Goal: Transaction & Acquisition: Purchase product/service

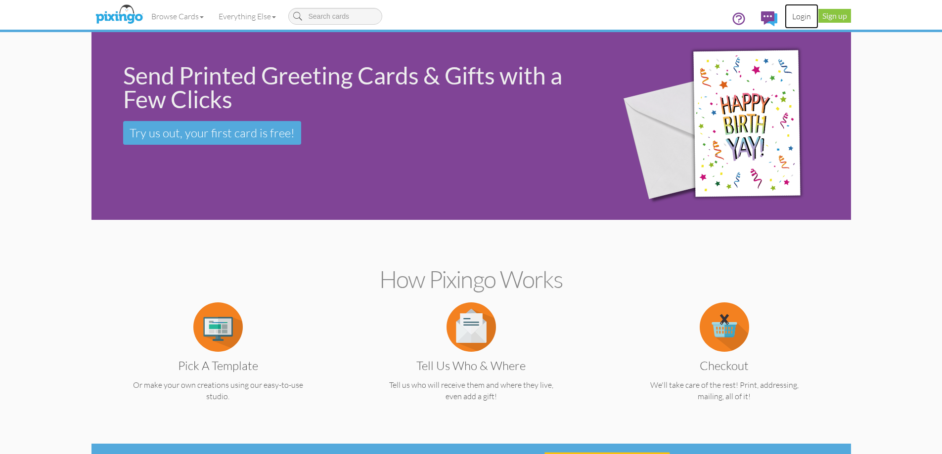
click at [806, 9] on link "Login" at bounding box center [802, 16] width 34 height 25
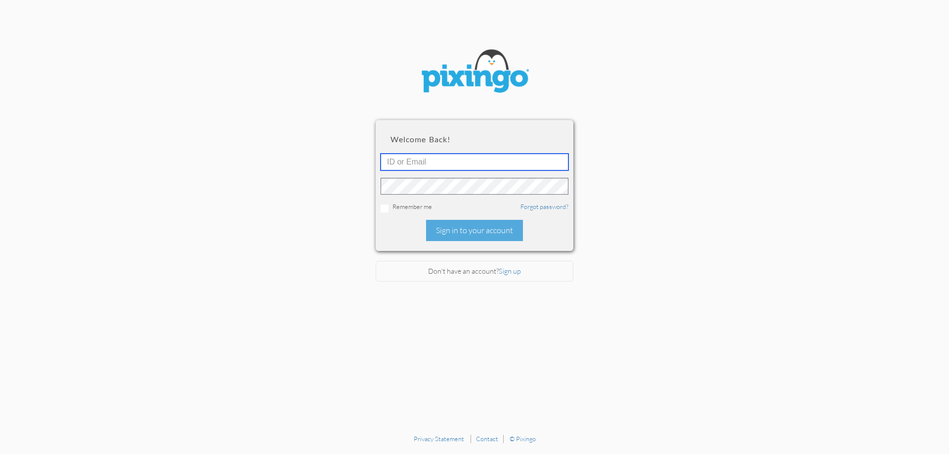
type input "[EMAIL_ADDRESS][DOMAIN_NAME]"
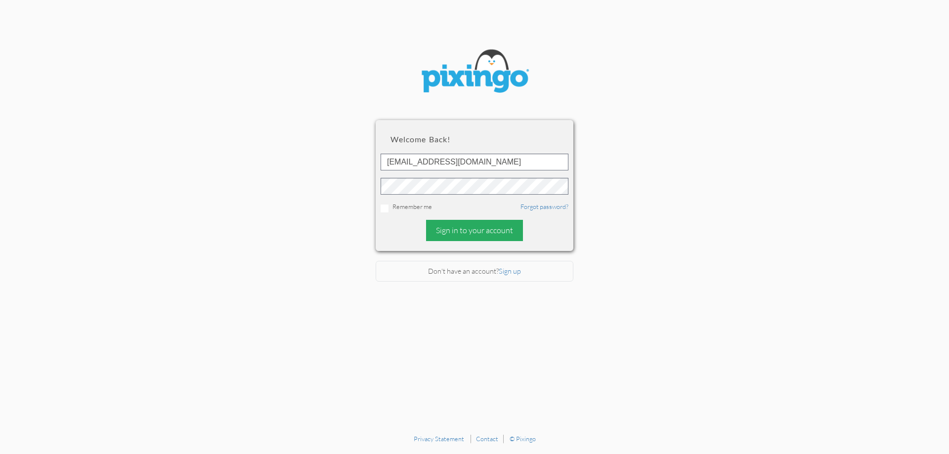
click at [477, 238] on div "Sign in to your account" at bounding box center [474, 230] width 97 height 21
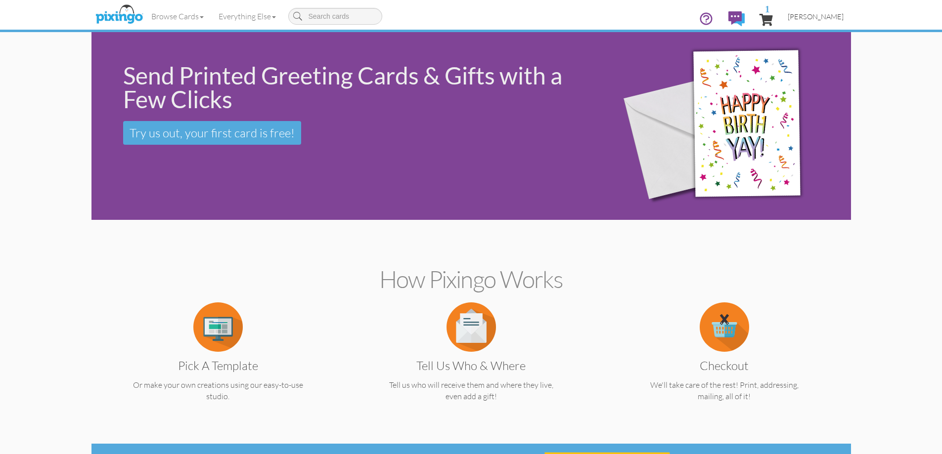
click at [824, 18] on span "[PERSON_NAME]" at bounding box center [816, 16] width 56 height 8
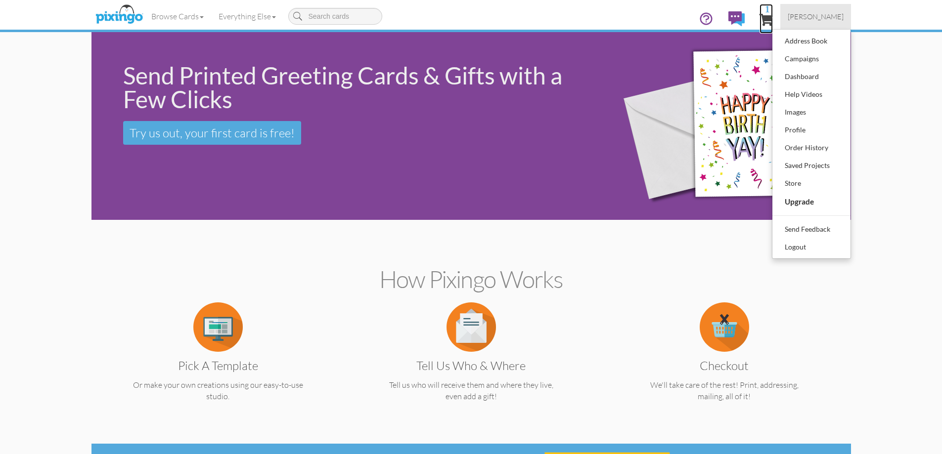
click at [773, 15] on span "1" at bounding box center [765, 20] width 13 height 12
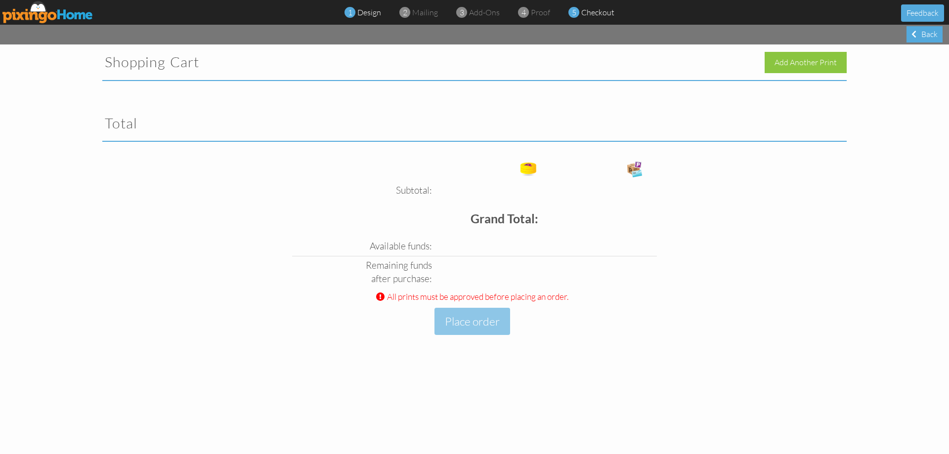
click at [374, 13] on span "design" at bounding box center [369, 12] width 24 height 10
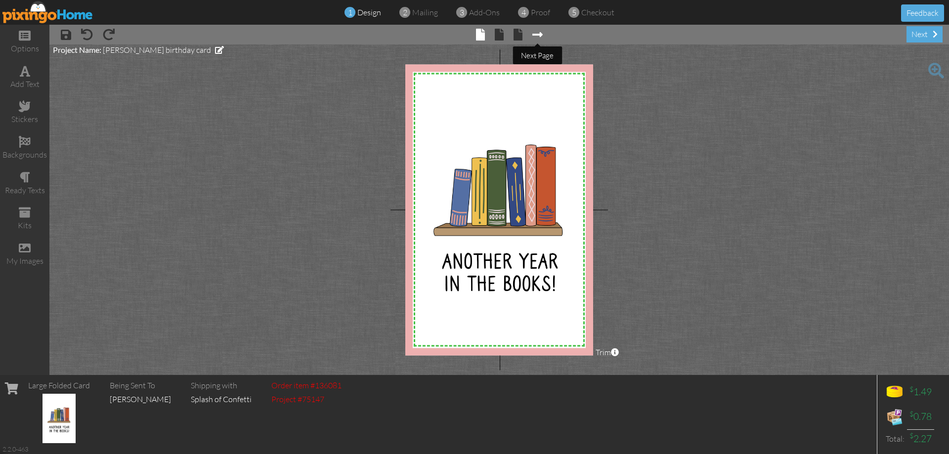
click at [536, 37] on span at bounding box center [538, 35] width 10 height 12
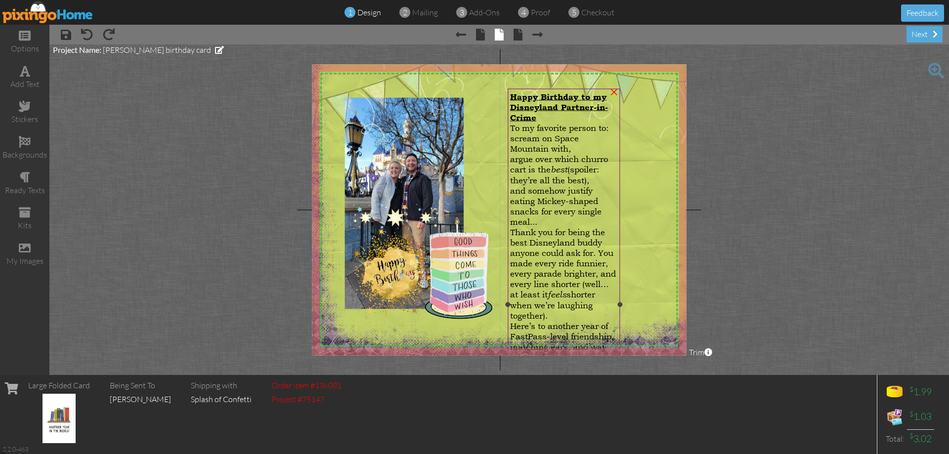
click at [552, 263] on div "Thank you for being the best Disneyland buddy anyone could ask for. You made ev…" at bounding box center [564, 274] width 108 height 94
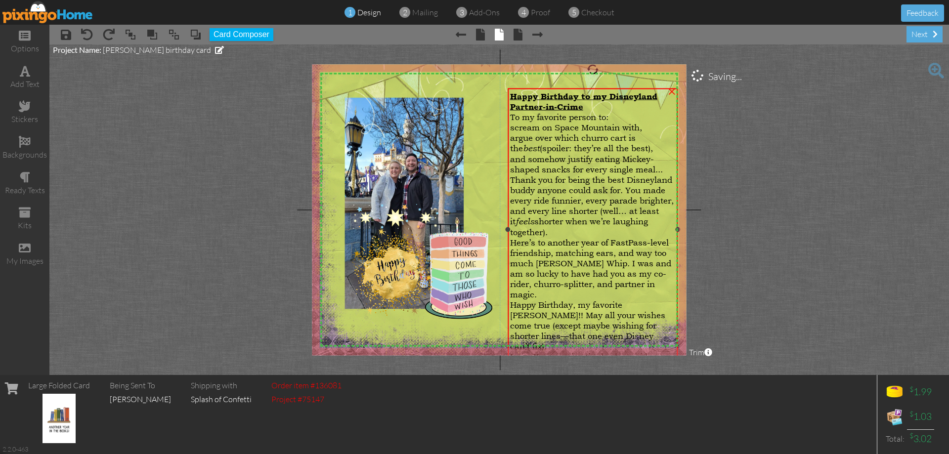
drag, startPoint x: 621, startPoint y: 304, endPoint x: 678, endPoint y: 317, distance: 59.5
click at [678, 317] on div "Happy Birthday to my Disneyland Partner-in-Crime To my favorite person to: scre…" at bounding box center [593, 230] width 170 height 282
click at [616, 352] on div "Love, Your semi-retired solo co-rider [PERSON_NAME] !" at bounding box center [593, 362] width 166 height 21
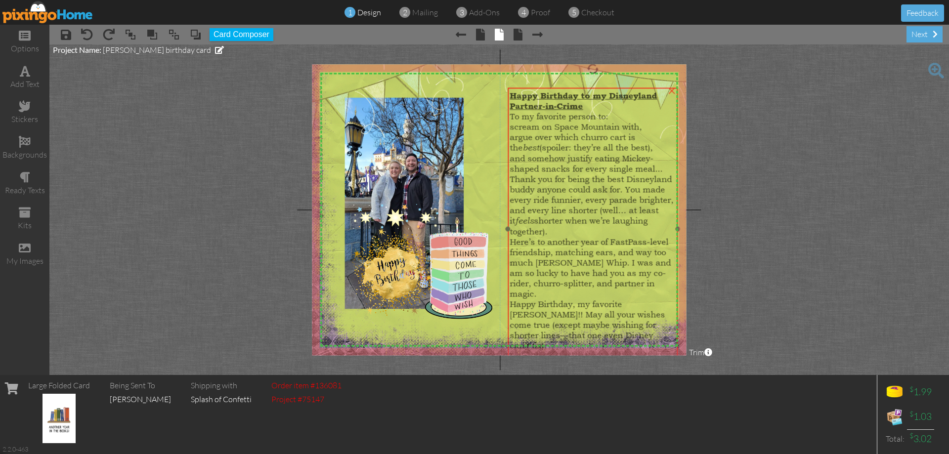
click at [588, 217] on div "Thank you for being the best Disneyland buddy anyone could ask for. You made ev…" at bounding box center [593, 205] width 166 height 63
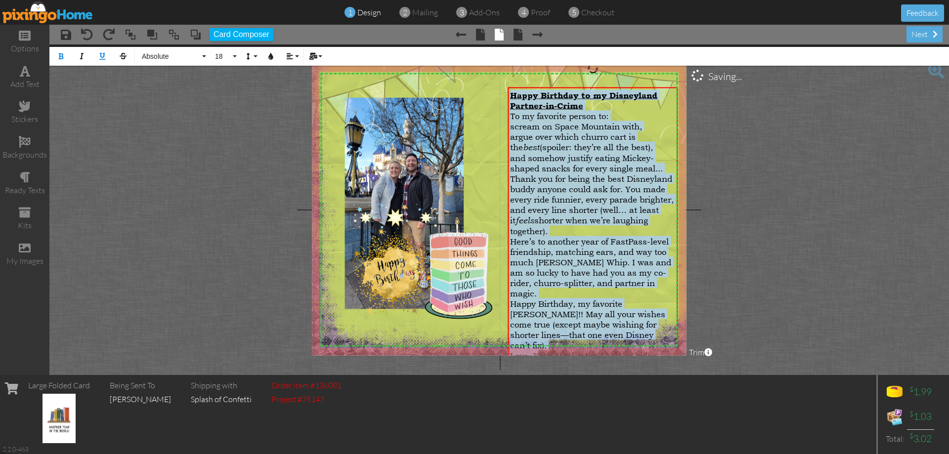
drag, startPoint x: 511, startPoint y: 95, endPoint x: 728, endPoint y: 474, distance: 436.5
click at [728, 454] on html "1 design 2 mailing 3 add-ons 4 proof 5 checkout Feedback options add text stick…" at bounding box center [474, 227] width 949 height 454
click at [232, 60] on button "18" at bounding box center [224, 56] width 29 height 19
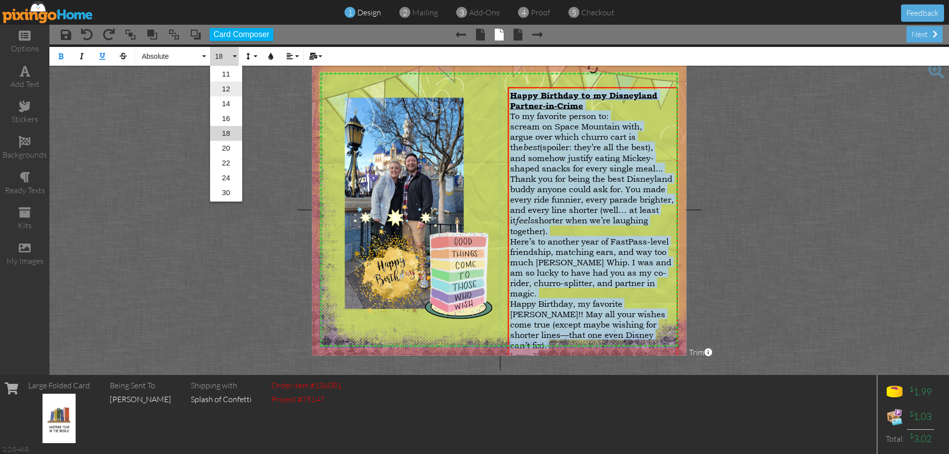
click at [226, 89] on link "12" at bounding box center [226, 89] width 32 height 15
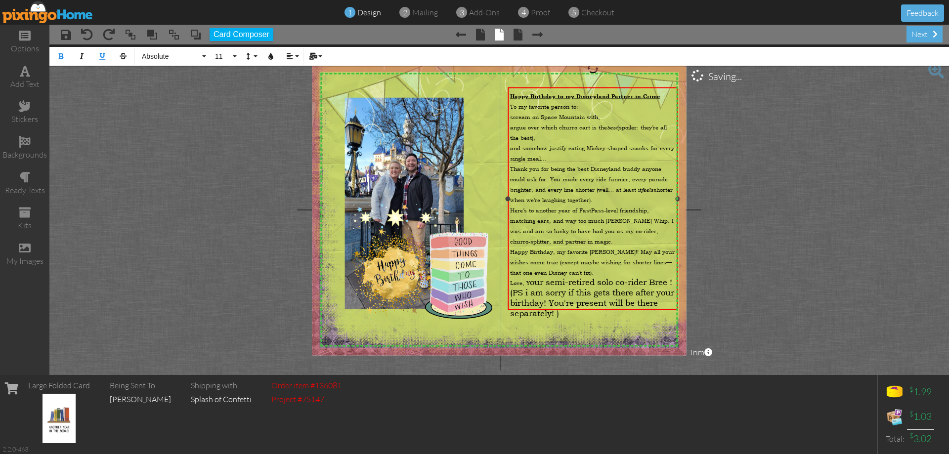
click at [597, 308] on div "(PS i am sorry if this gets there after your birthday! You're present will be t…" at bounding box center [593, 302] width 166 height 31
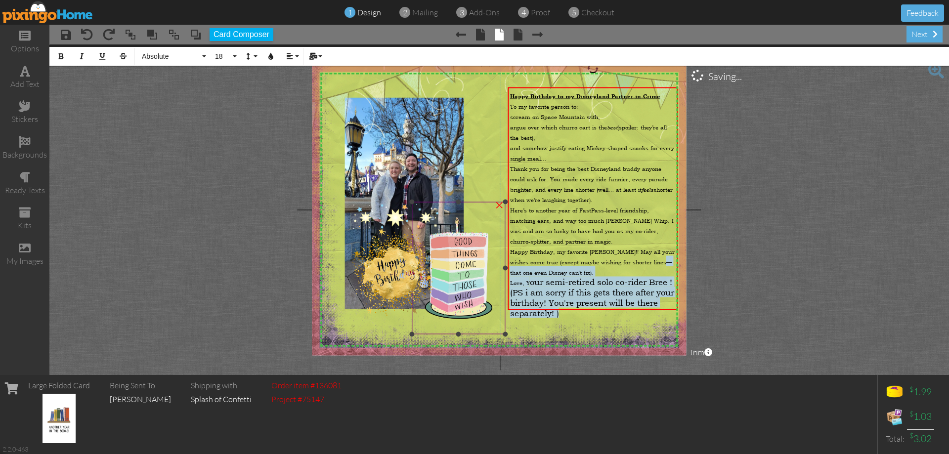
drag, startPoint x: 595, startPoint y: 306, endPoint x: 489, endPoint y: 260, distance: 115.4
click at [489, 260] on div "X X X X X X X X X X X X X X X X X X X X X X X X X X X X X X X X X X X X X X X X…" at bounding box center [499, 209] width 374 height 291
click at [288, 56] on icon "button" at bounding box center [289, 56] width 7 height 7
click at [303, 98] on link "[GEOGRAPHIC_DATA]" at bounding box center [297, 93] width 30 height 15
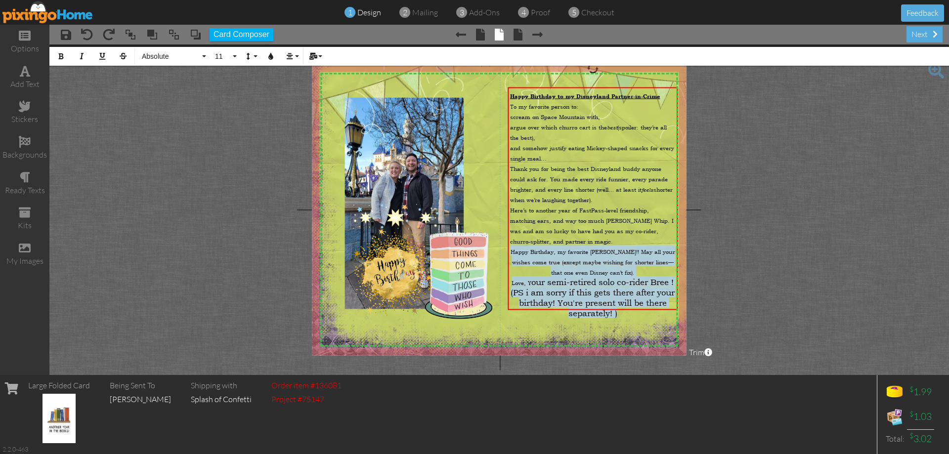
click at [239, 61] on div "Bold Italic Underline Strikethrough Absolute Absolute Adventure Algerian Aphrod…" at bounding box center [499, 55] width 900 height 21
click at [236, 61] on button "11" at bounding box center [224, 56] width 29 height 19
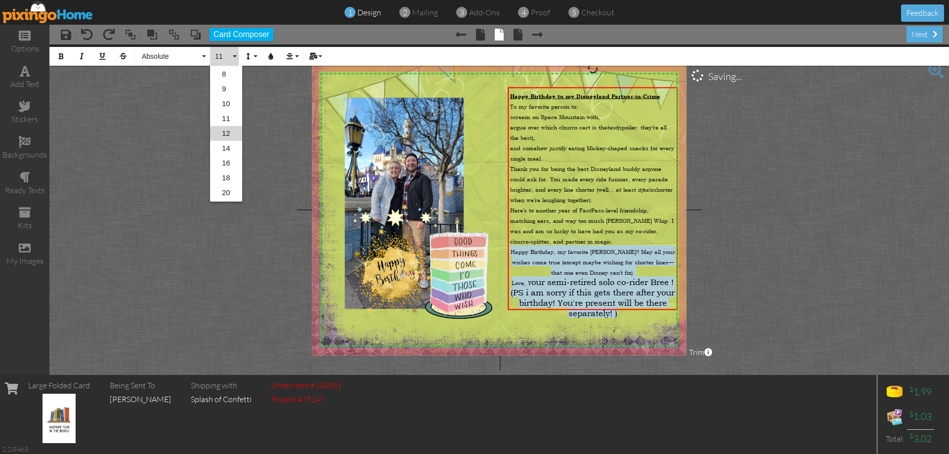
click at [220, 129] on link "12" at bounding box center [226, 133] width 32 height 15
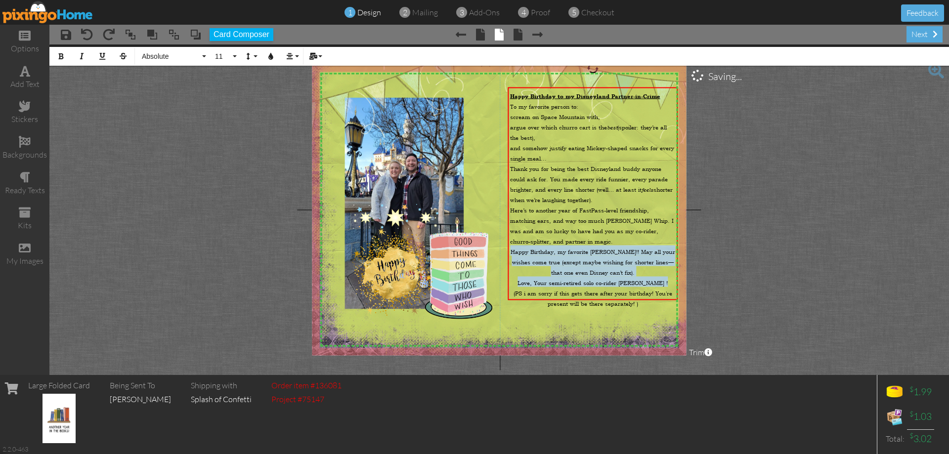
click at [641, 321] on img at bounding box center [505, 156] width 408 height 408
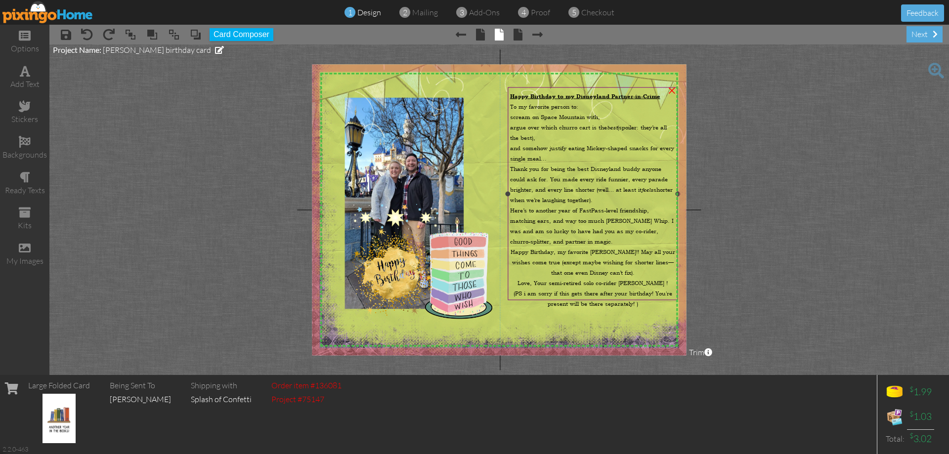
click at [607, 253] on span "Happy Birthday, my favorite [PERSON_NAME]!! May all your wishes come true (exce…" at bounding box center [593, 262] width 165 height 28
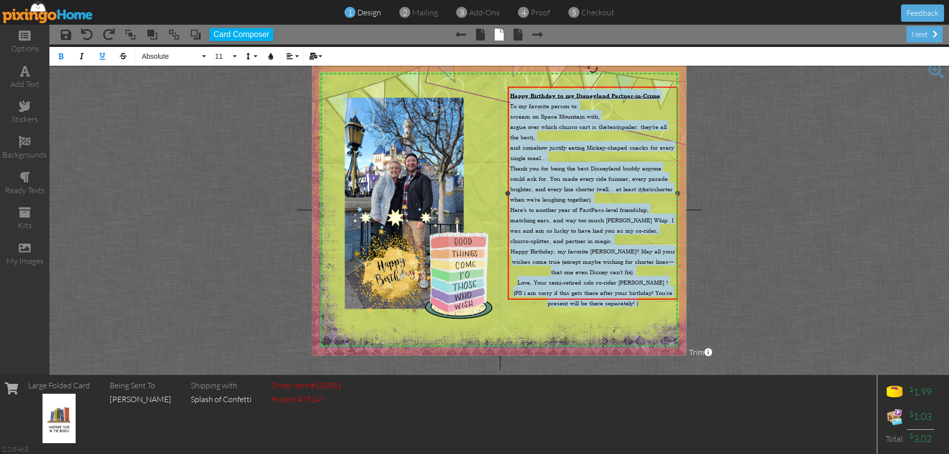
drag, startPoint x: 641, startPoint y: 295, endPoint x: 474, endPoint y: 87, distance: 267.3
click at [508, 94] on div "Happy Birthday to my Disneyland Partner-in-Crime To my favorite person to: scre…" at bounding box center [593, 193] width 170 height 213
click at [287, 56] on icon "button" at bounding box center [289, 56] width 7 height 7
click at [304, 88] on link "[GEOGRAPHIC_DATA]" at bounding box center [297, 88] width 30 height 15
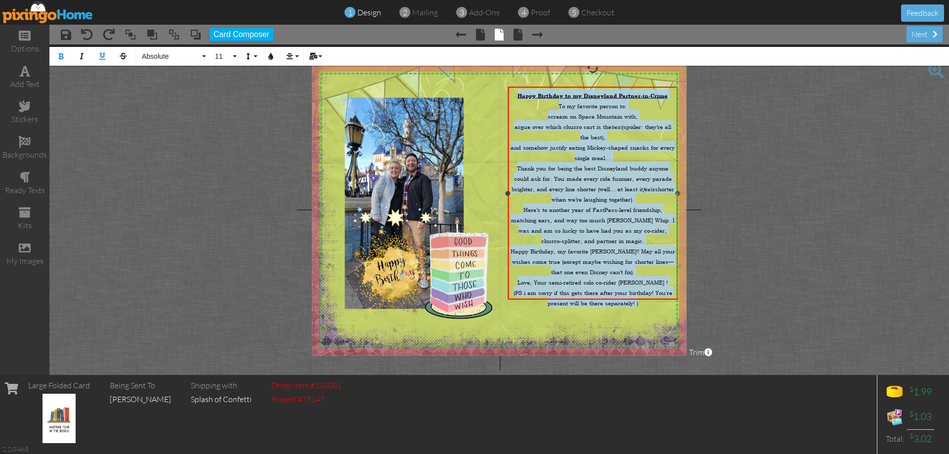
click at [643, 110] on div "scream on Space Mountain with," at bounding box center [593, 115] width 166 height 10
click at [673, 96] on div "Happy Birthday to my Disneyland Partner-in-Crime" at bounding box center [593, 94] width 166 height 10
click at [633, 227] on span "Here’s to another year of FastPass-level friendship, matching ears, and way too…" at bounding box center [593, 225] width 164 height 39
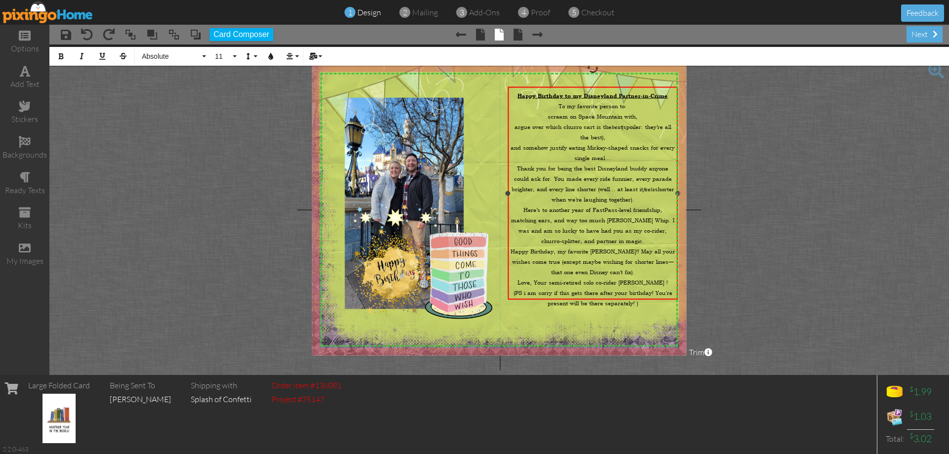
click at [672, 96] on div "Happy Birthday to my Disneyland Partner-in-Crime" at bounding box center [593, 94] width 166 height 10
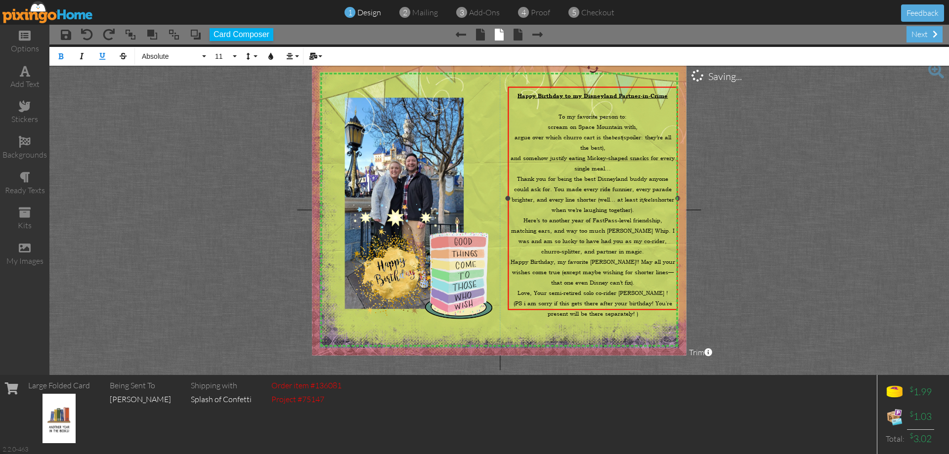
click at [644, 115] on div "To my favorite person to:" at bounding box center [593, 115] width 166 height 10
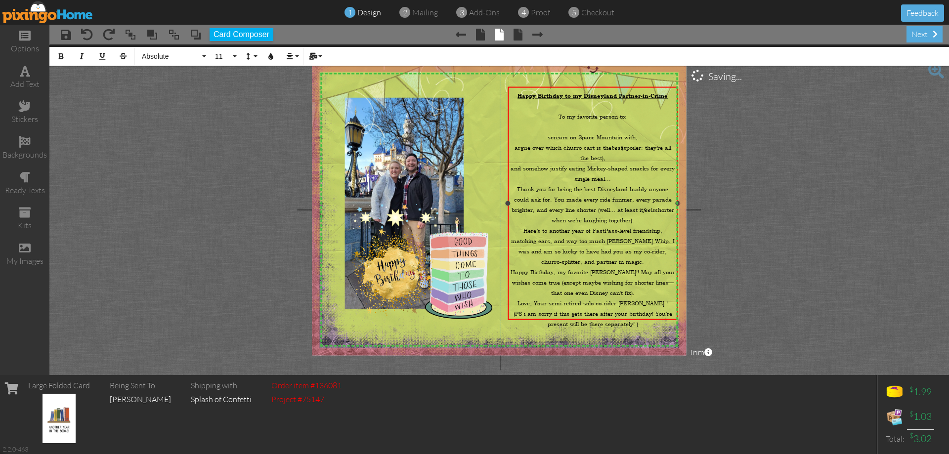
click at [551, 137] on span "scream on Space Mountain with," at bounding box center [593, 137] width 90 height 7
click at [645, 134] on div "Scream on Space Mountain with," at bounding box center [593, 136] width 166 height 10
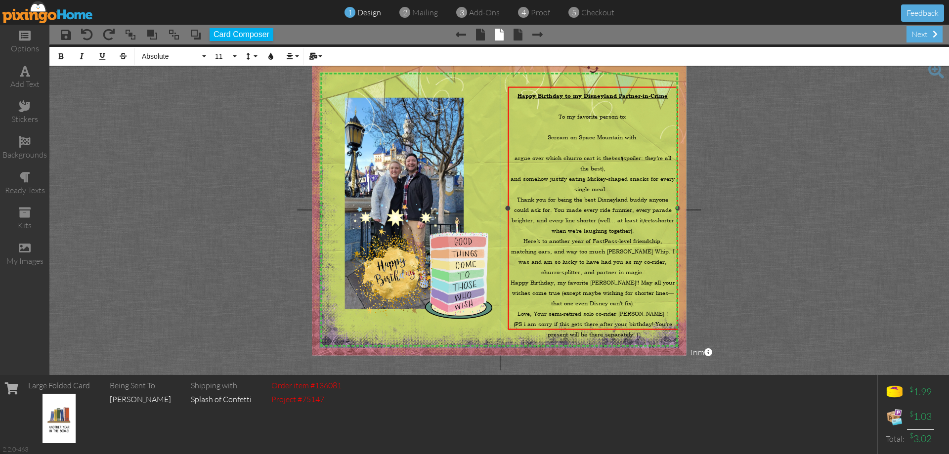
click at [516, 155] on span "argue over which churro cart is the best (spoiler: they’re all the best)," at bounding box center [593, 163] width 157 height 18
click at [548, 137] on span "Scream on Space Mountain with." at bounding box center [593, 137] width 90 height 7
click at [512, 153] on div "Argue over which churro cart is the best (spoiler: they’re all the best)," at bounding box center [593, 162] width 166 height 21
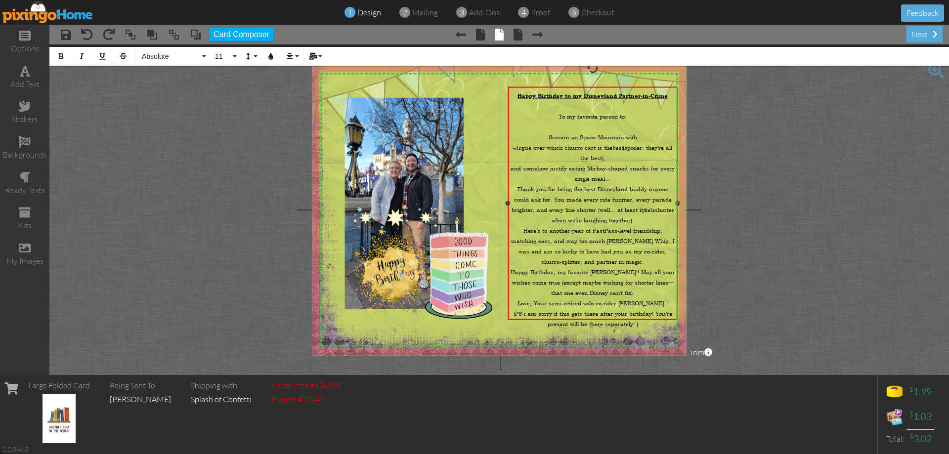
click at [623, 147] on span "-Argue over which churro cart is the best (spoiler: they’re all the best)," at bounding box center [592, 153] width 159 height 18
click at [514, 165] on span "and somehow justify eating Mickey-shaped snacks for every single meal..." at bounding box center [593, 174] width 164 height 18
click at [622, 176] on div "-And somehow justify eating Mickey-shaped snacks for every single meal..." at bounding box center [593, 172] width 166 height 21
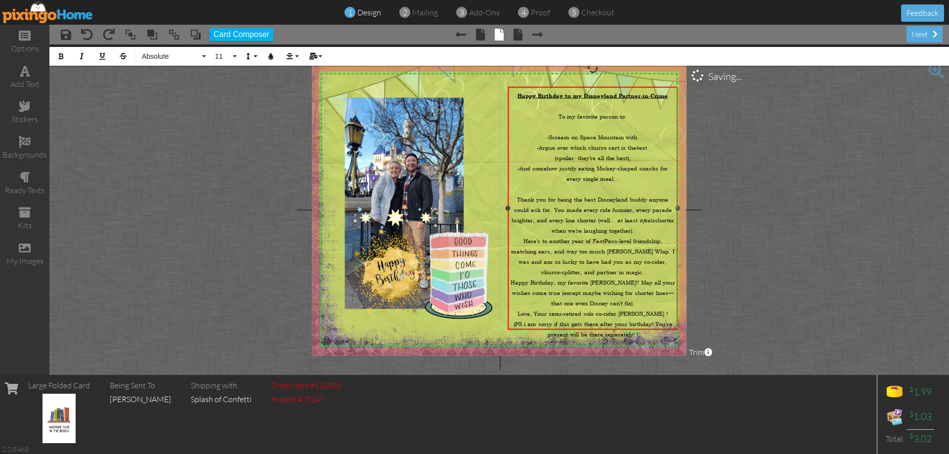
click at [644, 226] on div "Thank you for being the best Disneyland buddy anyone could ask for. You made ev…" at bounding box center [593, 214] width 166 height 42
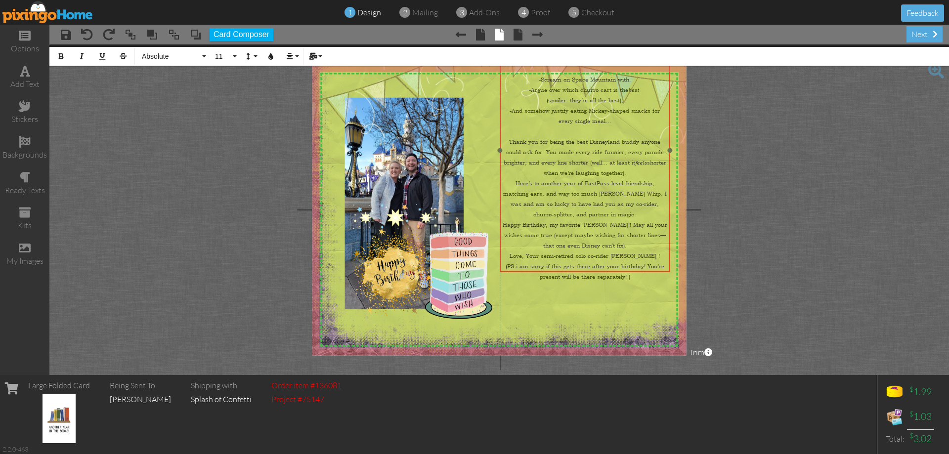
drag, startPoint x: 647, startPoint y: 328, endPoint x: 639, endPoint y: 270, distance: 57.9
click at [639, 270] on div "Happy Birthday to my Disneyland Partner-in-Crime ​ To my favorite person to: ​ …" at bounding box center [585, 156] width 170 height 254
click at [635, 261] on div "(PS i am sorry if this gets there after your birthday! You're present will be t…" at bounding box center [585, 271] width 166 height 21
click at [636, 268] on div "(PS i am sorry if this gets there after your birthday! You're present will be t…" at bounding box center [585, 271] width 166 height 21
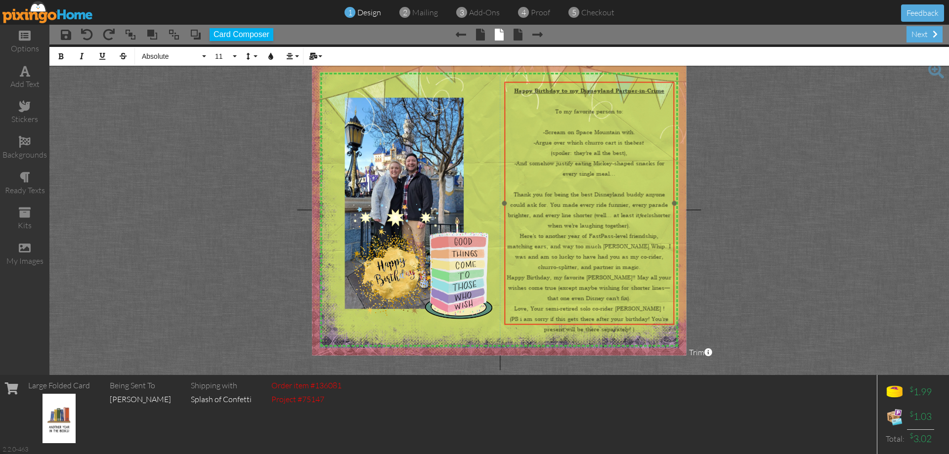
drag, startPoint x: 634, startPoint y: 275, endPoint x: 636, endPoint y: 323, distance: 48.5
click at [636, 323] on div "Happy Birthday to my Disneyland Partner-in-Crime ​ To my favorite person to: ​ …" at bounding box center [589, 209] width 170 height 254
click at [612, 260] on div "Here’s to another year of FastPass-level friendship, matching ears, and way too…" at bounding box center [590, 251] width 166 height 42
click at [513, 274] on span "Happy Birthday, my favorite [PERSON_NAME]!! May all your wishes come true (exce…" at bounding box center [589, 288] width 165 height 28
click at [647, 291] on div "So , Happy Birthday, my favorite Disney buddy!! May all your wishes come true (…" at bounding box center [590, 286] width 166 height 31
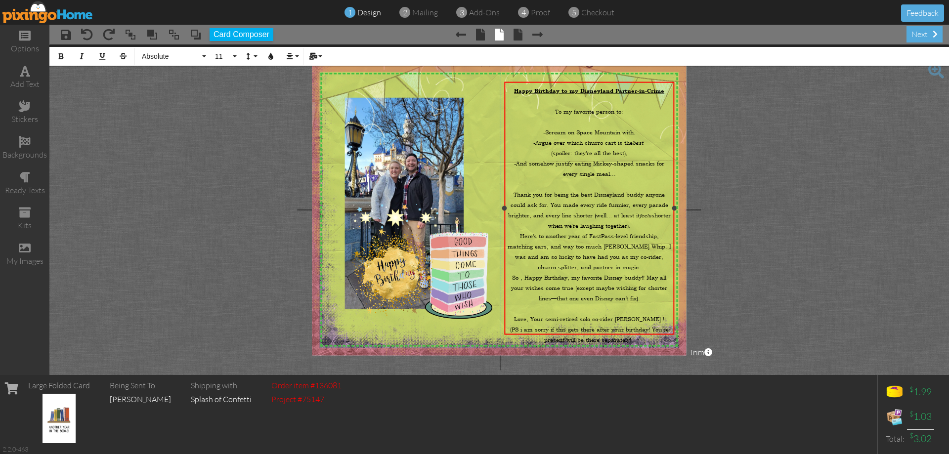
click at [654, 313] on div "Love, Your semi-retired solo co-rider [PERSON_NAME] !" at bounding box center [590, 318] width 166 height 10
click at [66, 32] on span at bounding box center [66, 35] width 10 height 12
click at [915, 36] on div "next" at bounding box center [925, 34] width 36 height 16
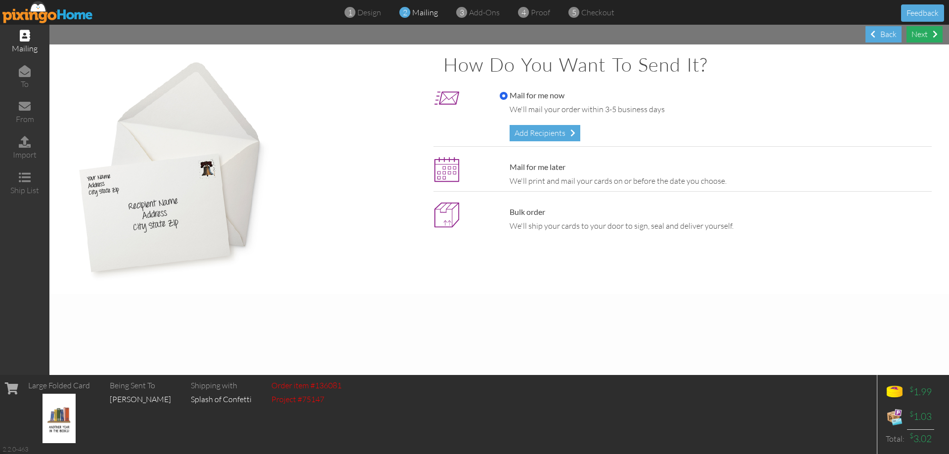
click at [915, 36] on div "Next" at bounding box center [925, 34] width 36 height 16
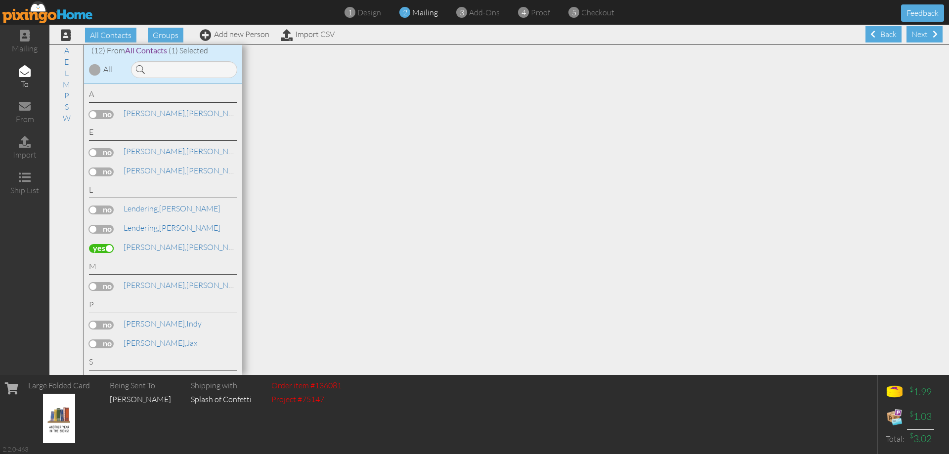
click at [915, 36] on div "Next" at bounding box center [925, 34] width 36 height 16
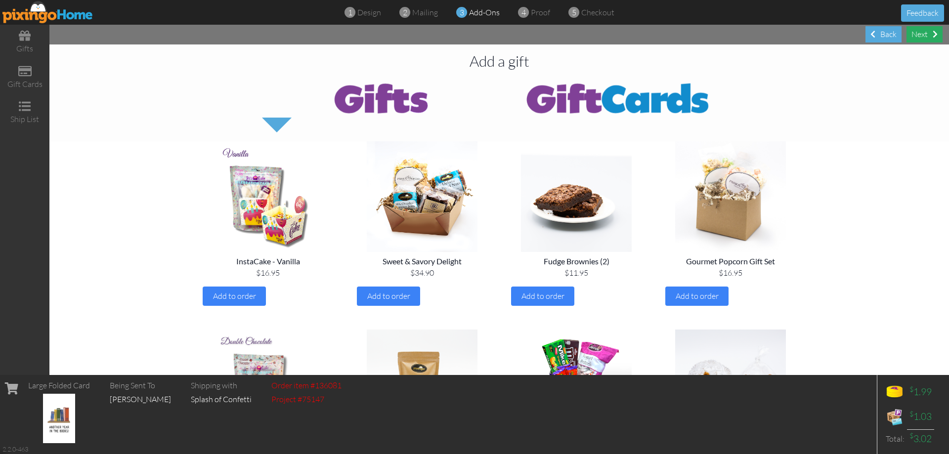
click at [916, 36] on div "Next" at bounding box center [925, 34] width 36 height 16
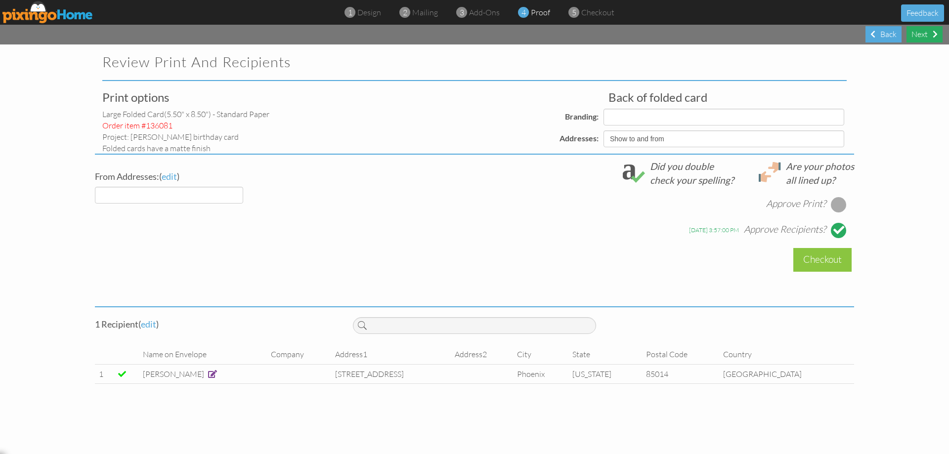
select select "object:922"
select select "object:919"
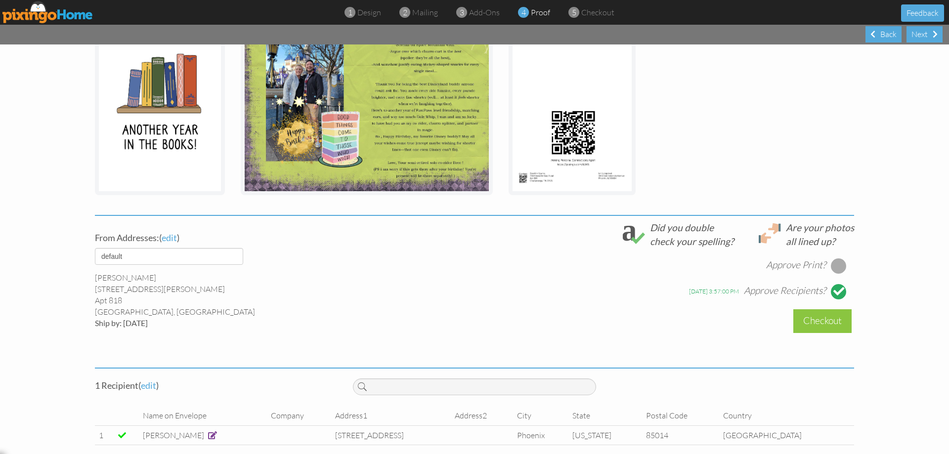
scroll to position [209, 0]
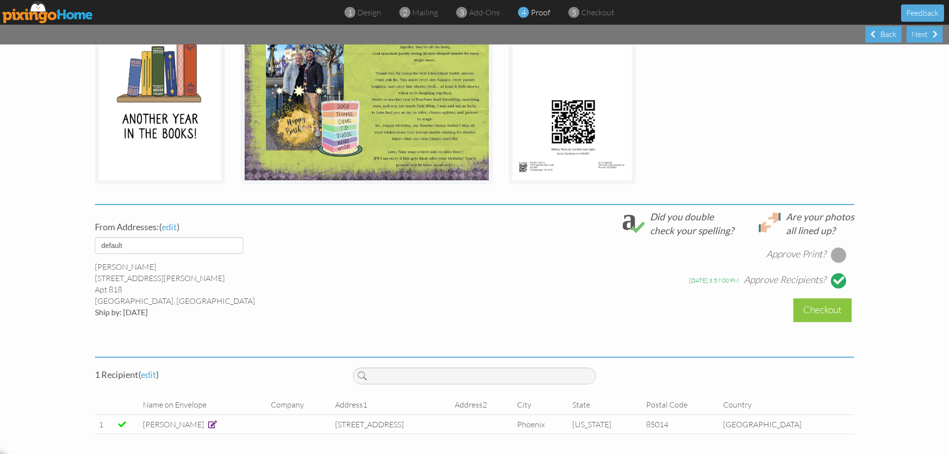
click at [836, 248] on div at bounding box center [839, 255] width 16 height 16
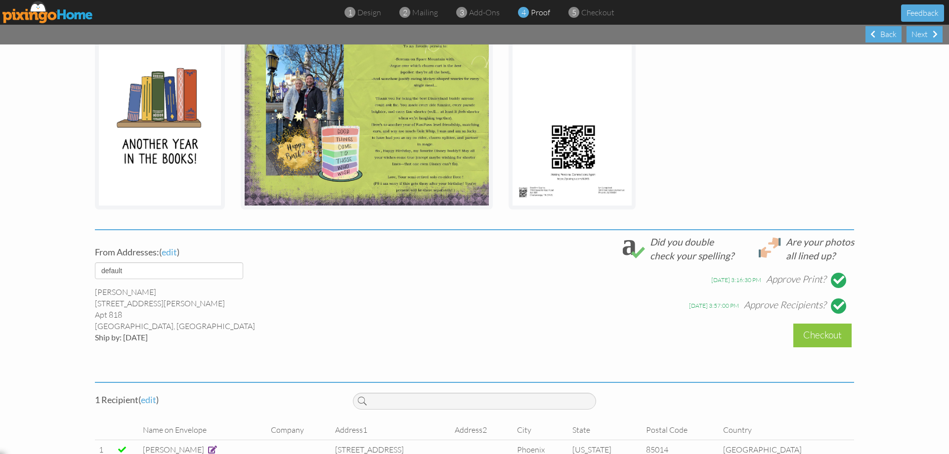
scroll to position [159, 0]
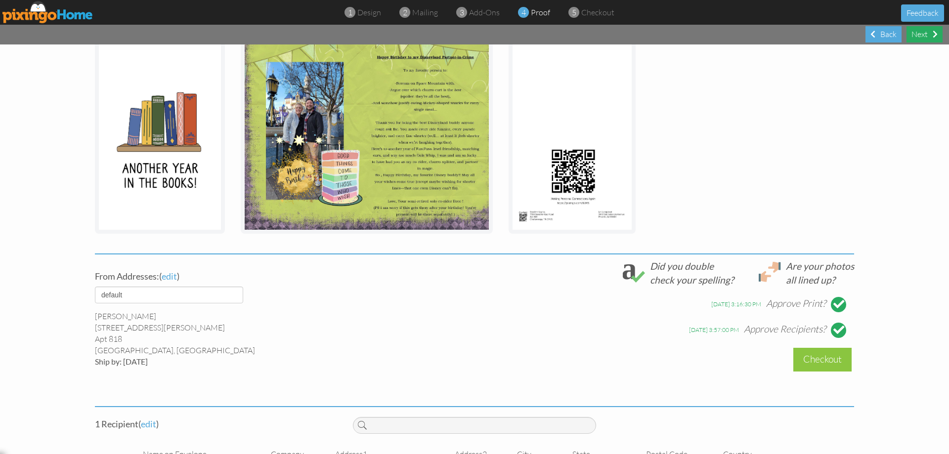
click at [918, 35] on div "Next" at bounding box center [925, 34] width 36 height 16
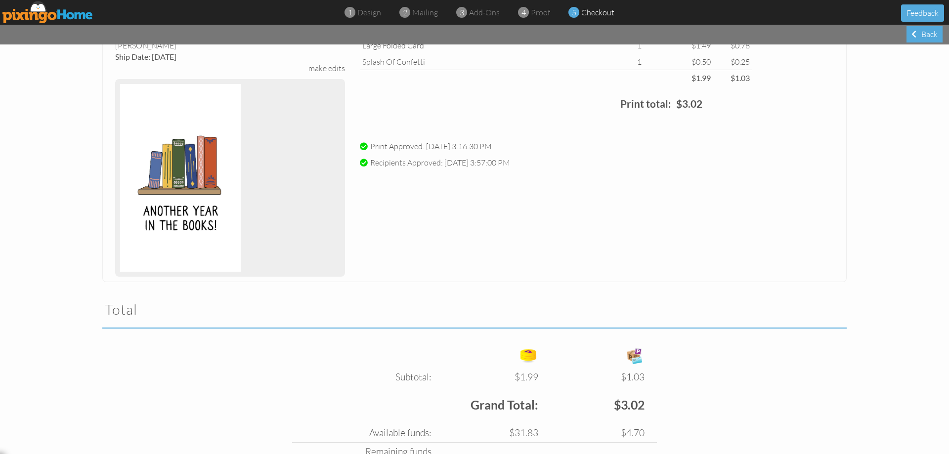
scroll to position [183, 0]
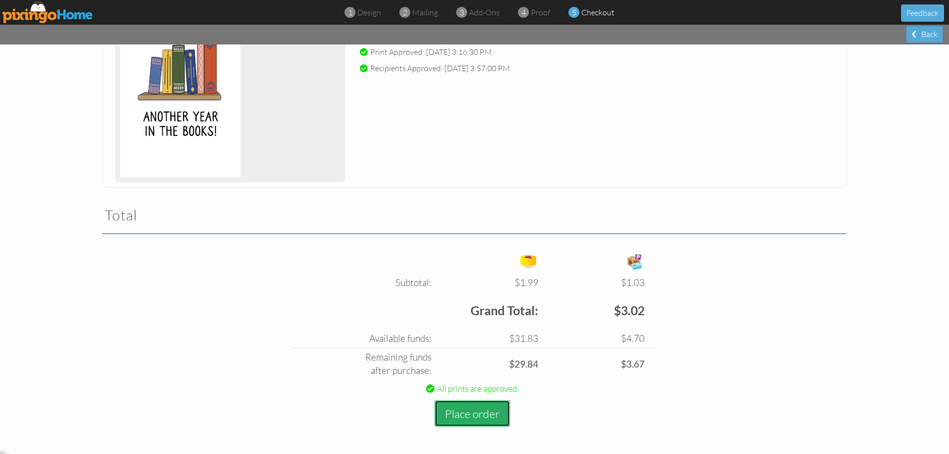
click at [484, 425] on button "Place order" at bounding box center [473, 414] width 76 height 27
